Goal: Task Accomplishment & Management: Manage account settings

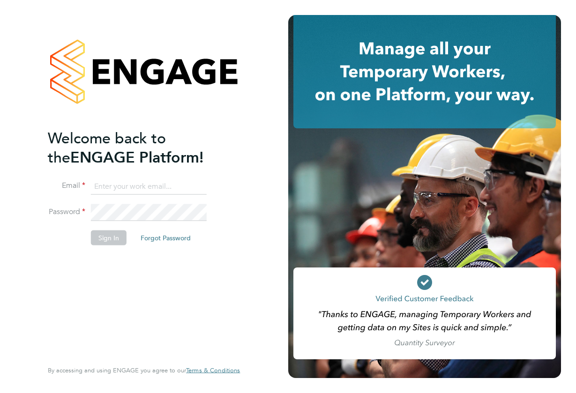
type input "[EMAIL_ADDRESS][DOMAIN_NAME]"
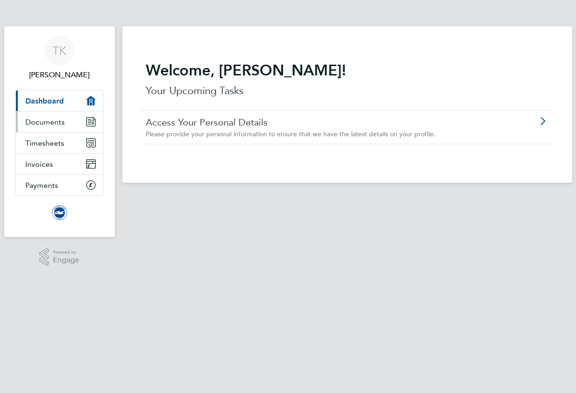
click at [49, 116] on link "Documents" at bounding box center [59, 122] width 87 height 21
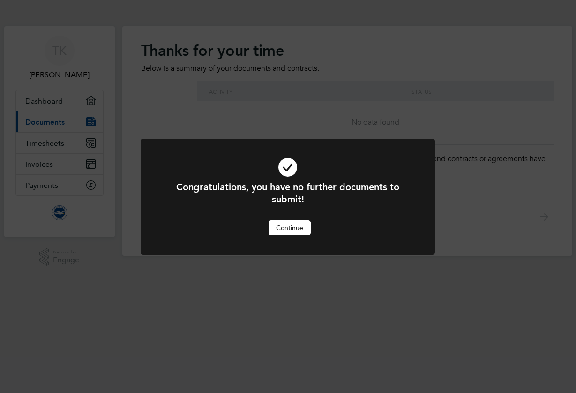
click at [303, 231] on button "Continue" at bounding box center [290, 227] width 42 height 15
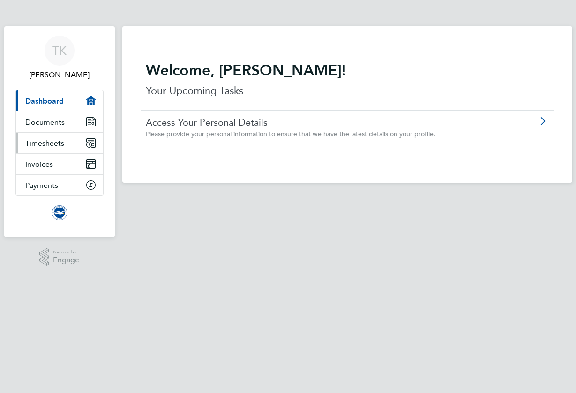
click at [68, 147] on link "Timesheets" at bounding box center [59, 143] width 87 height 21
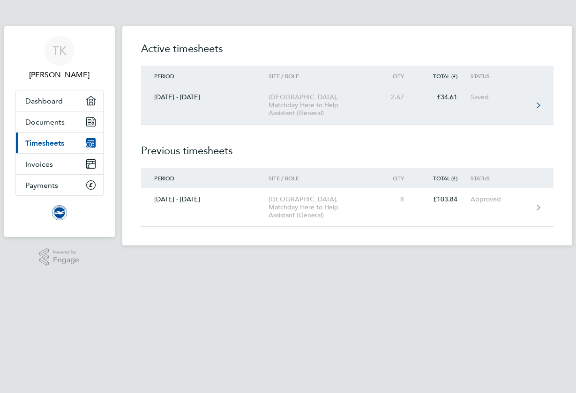
click at [266, 106] on link "[DATE] - [DATE] [GEOGRAPHIC_DATA], Matchday Here to Help Assistant (General) 2.…" at bounding box center [347, 105] width 412 height 38
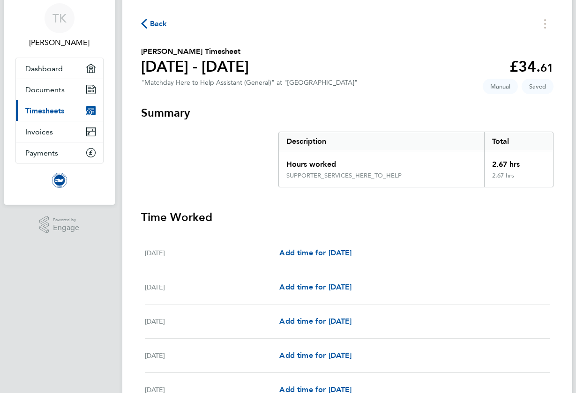
scroll to position [34, 0]
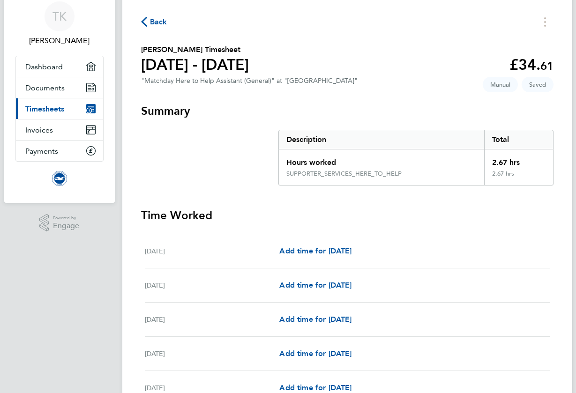
click at [344, 136] on div "Description" at bounding box center [382, 139] width 206 height 19
click at [335, 162] on div "Hours worked" at bounding box center [382, 159] width 206 height 21
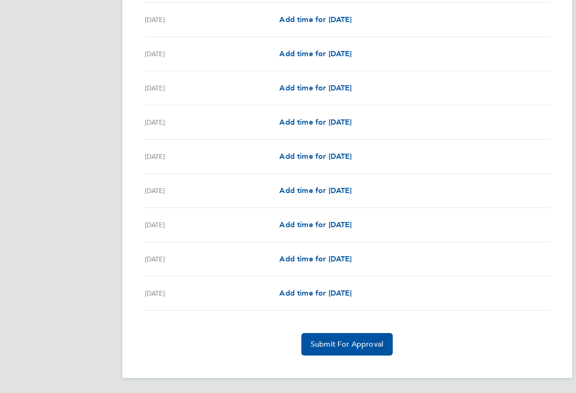
scroll to position [995, 0]
click at [321, 347] on span "Submit For Approval" at bounding box center [347, 344] width 73 height 9
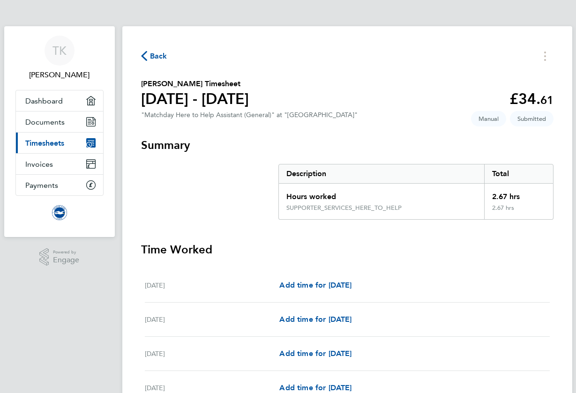
scroll to position [0, 0]
